Goal: Information Seeking & Learning: Check status

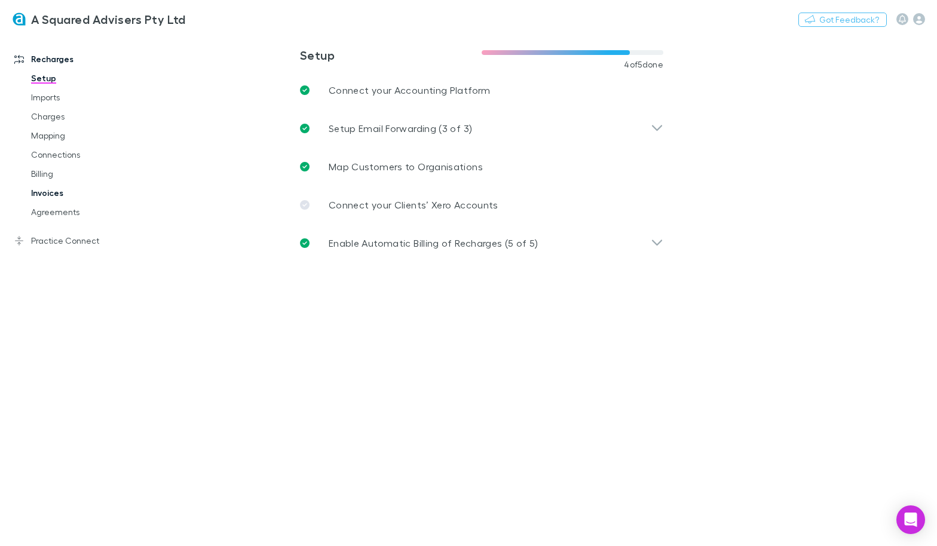
click at [52, 194] on link "Invoices" at bounding box center [83, 192] width 129 height 19
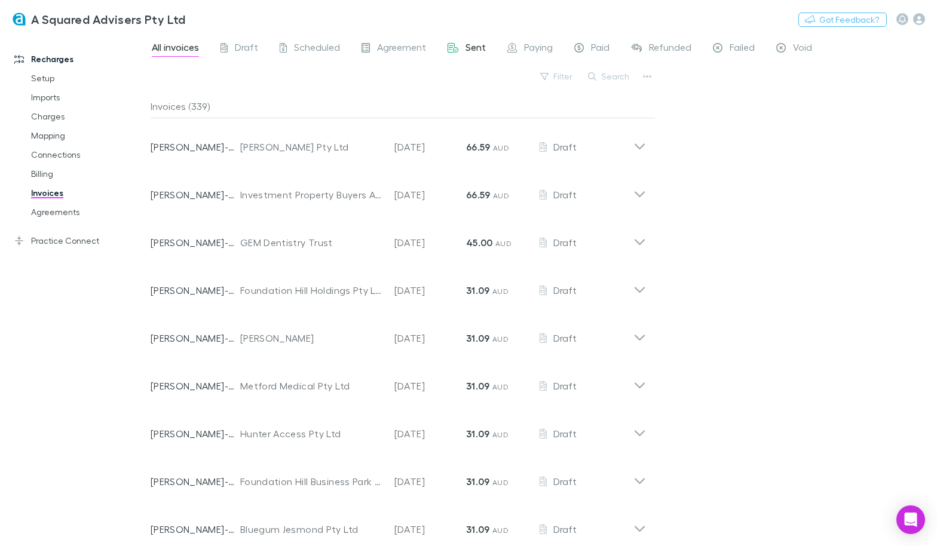
click at [472, 45] on span "Sent" at bounding box center [476, 49] width 20 height 16
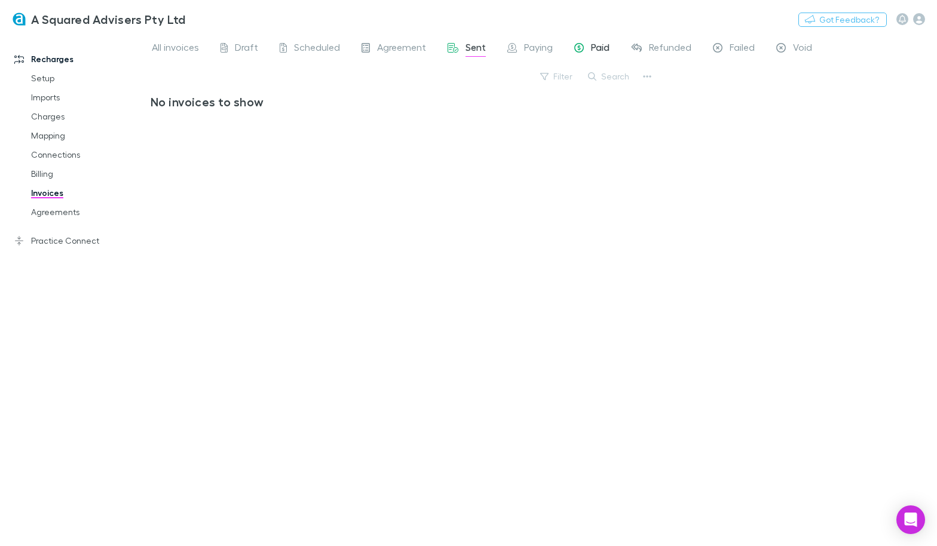
click at [593, 45] on span "Paid" at bounding box center [600, 49] width 19 height 16
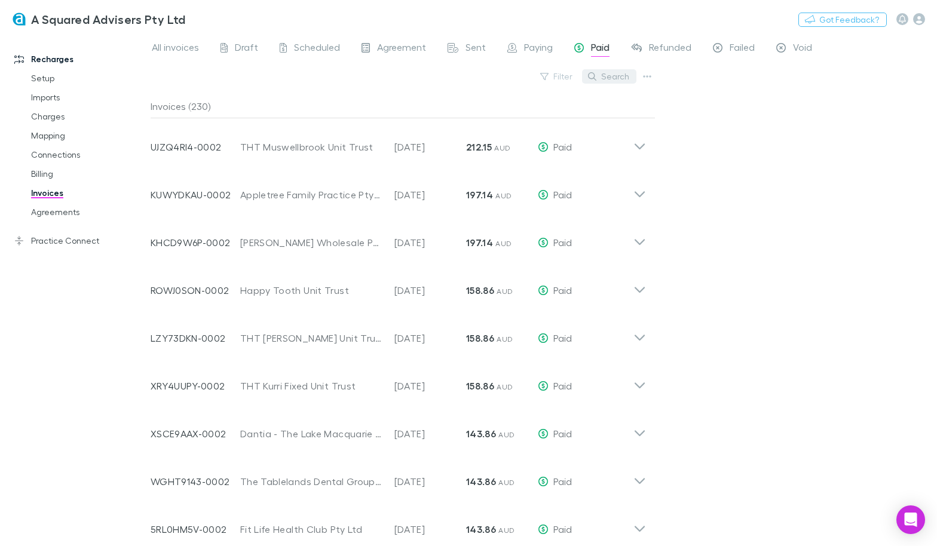
click at [610, 75] on button "Search" at bounding box center [609, 76] width 54 height 14
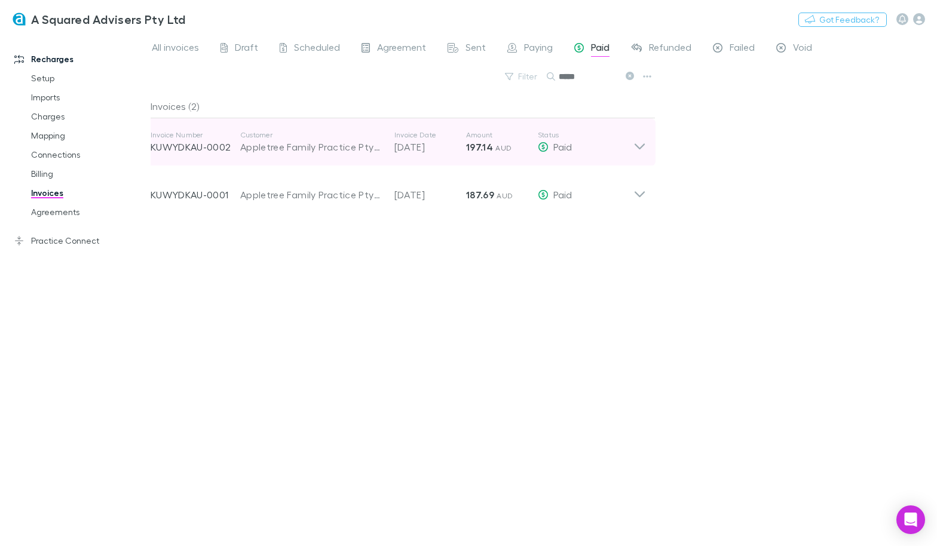
type input "*****"
click at [614, 157] on div "Invoice Number KUWYDKAU-0002 Customer Appletree Family Practice Pty Ltd Invoice…" at bounding box center [392, 142] width 483 height 43
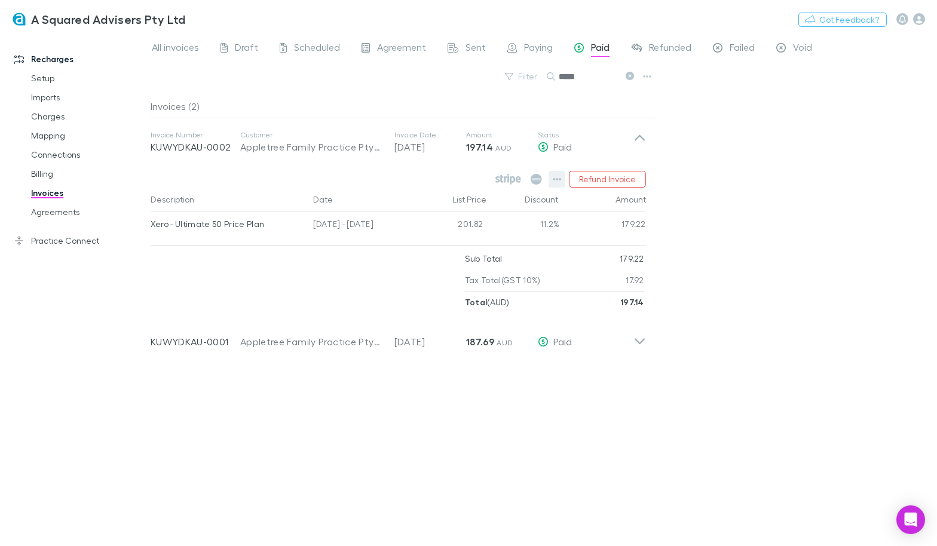
click at [560, 180] on icon "button" at bounding box center [557, 180] width 8 height 10
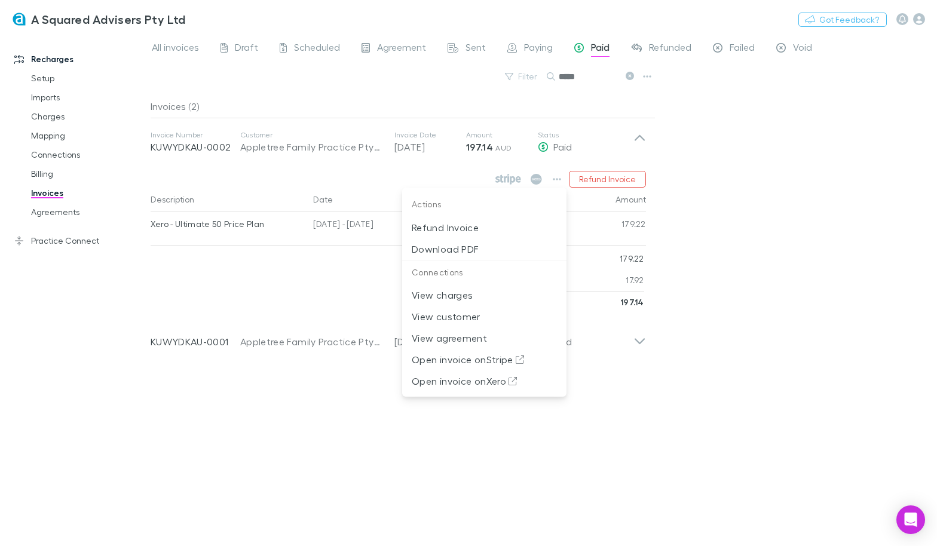
click at [638, 337] on div at bounding box center [468, 273] width 937 height 546
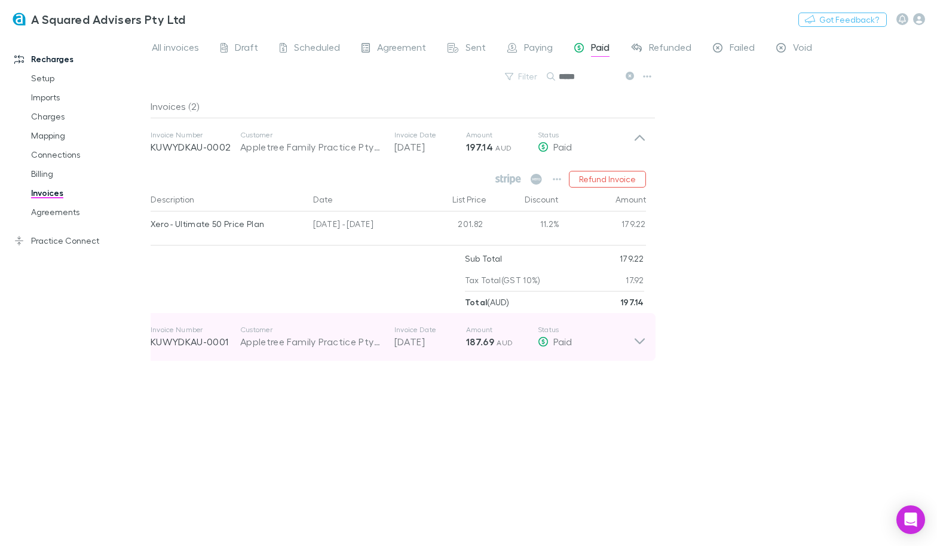
click at [638, 338] on icon at bounding box center [640, 337] width 13 height 24
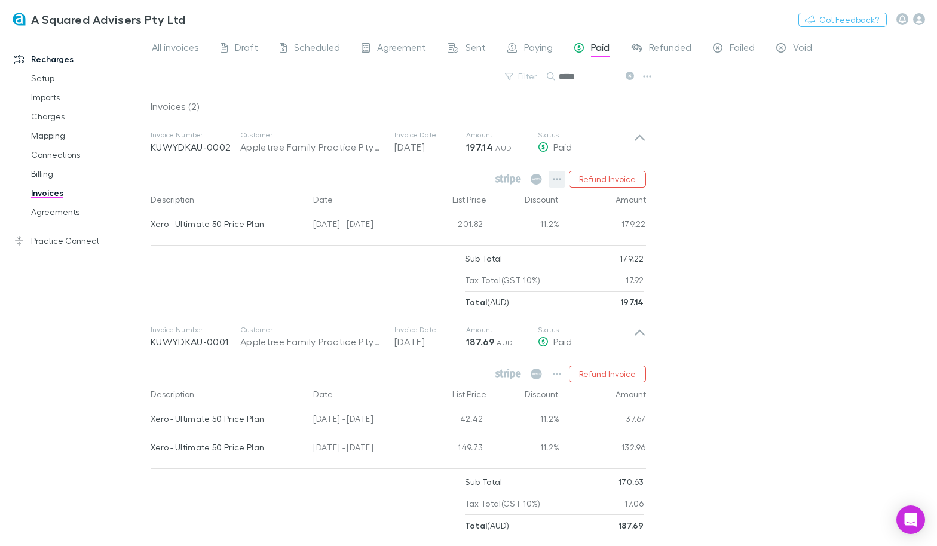
click at [556, 178] on icon "button" at bounding box center [557, 180] width 8 height 10
